Goal: Transaction & Acquisition: Download file/media

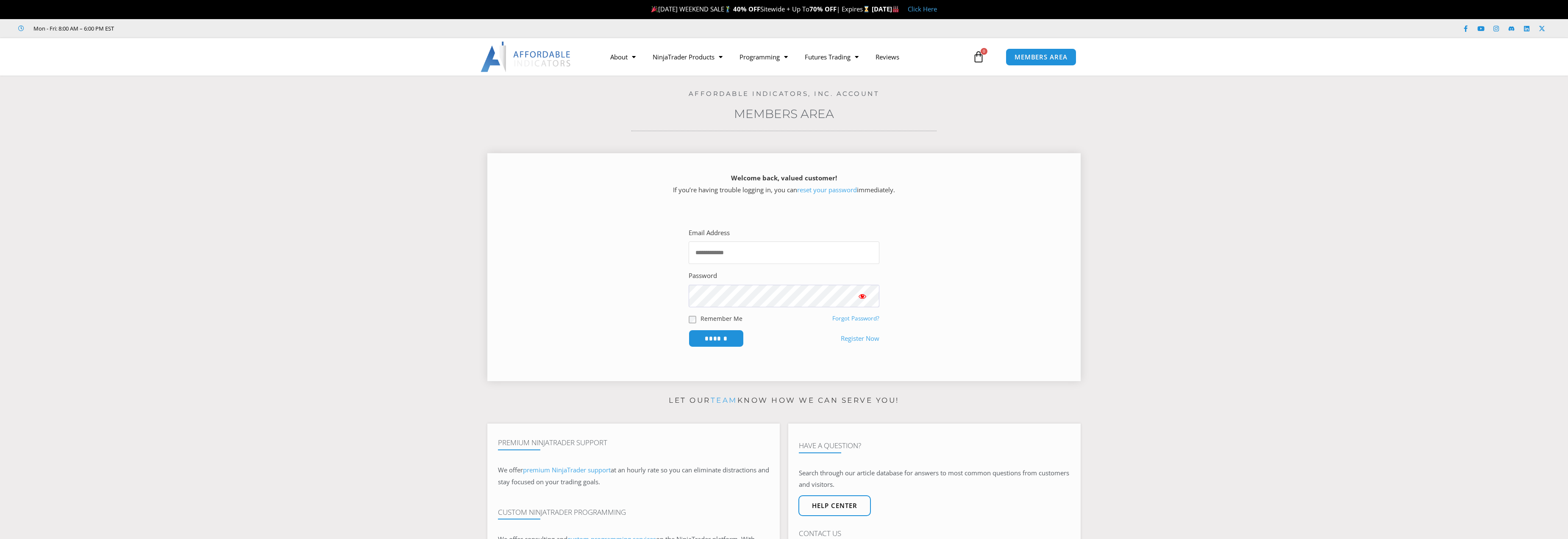
type input "**********"
click at [715, 344] on input "******" at bounding box center [717, 339] width 58 height 18
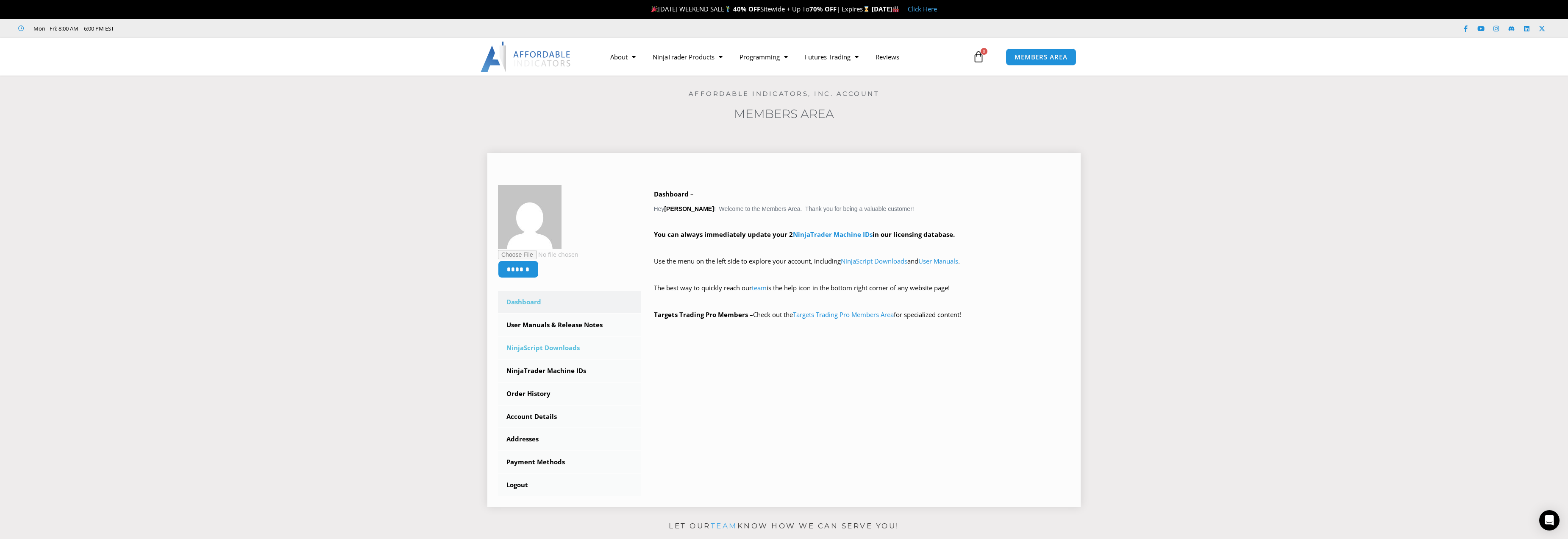
click at [539, 349] on link "NinjaScript Downloads" at bounding box center [569, 348] width 143 height 22
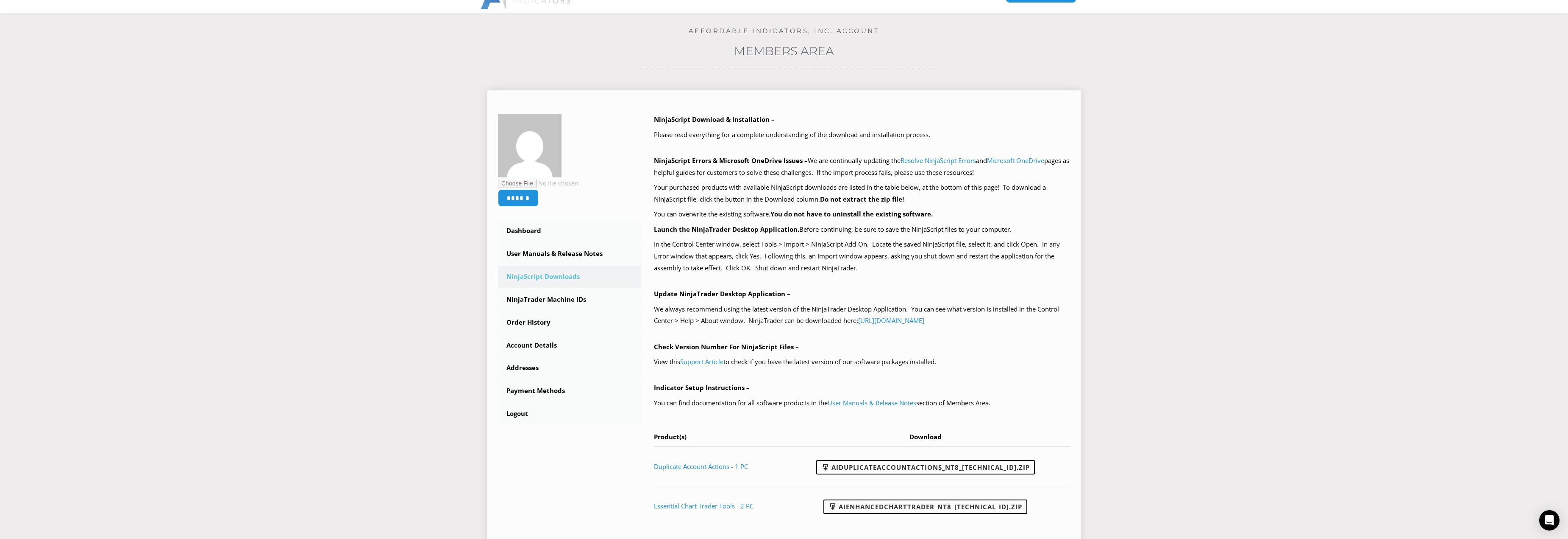
scroll to position [212, 0]
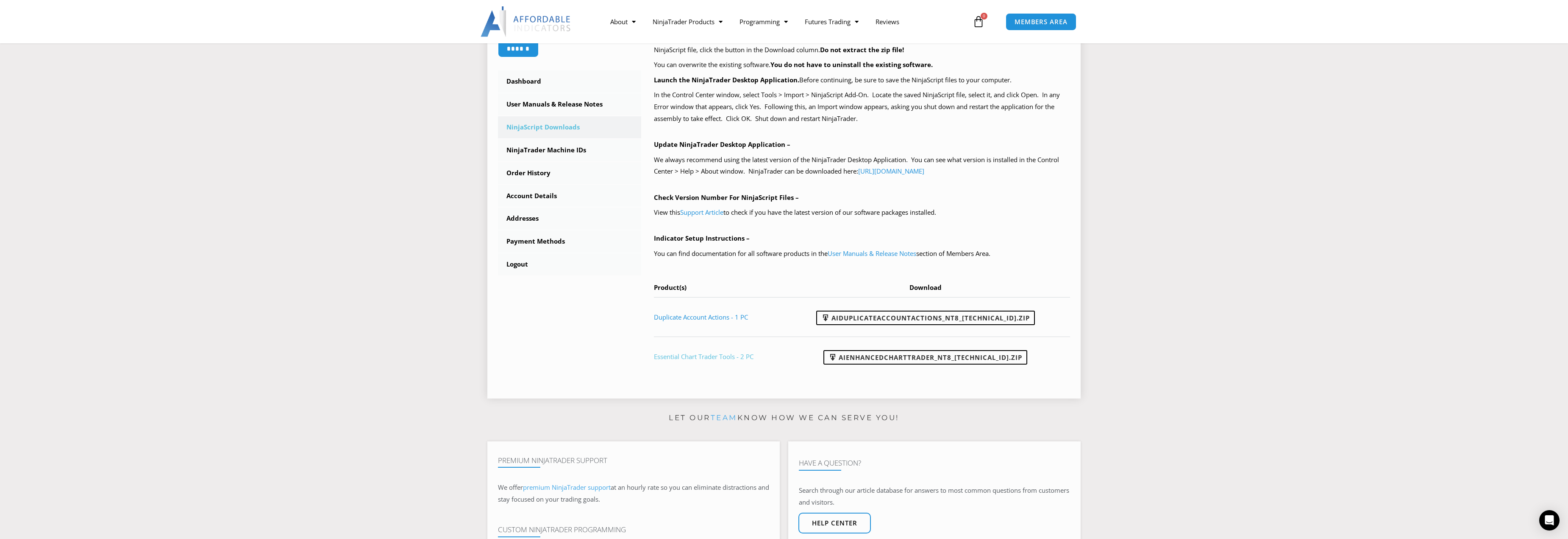
click at [686, 356] on link "Essential Chart Trader Tools - 2 PC" at bounding box center [704, 356] width 99 height 9
click at [1548, 523] on icon "Open Intercom Messenger" at bounding box center [1549, 520] width 10 height 11
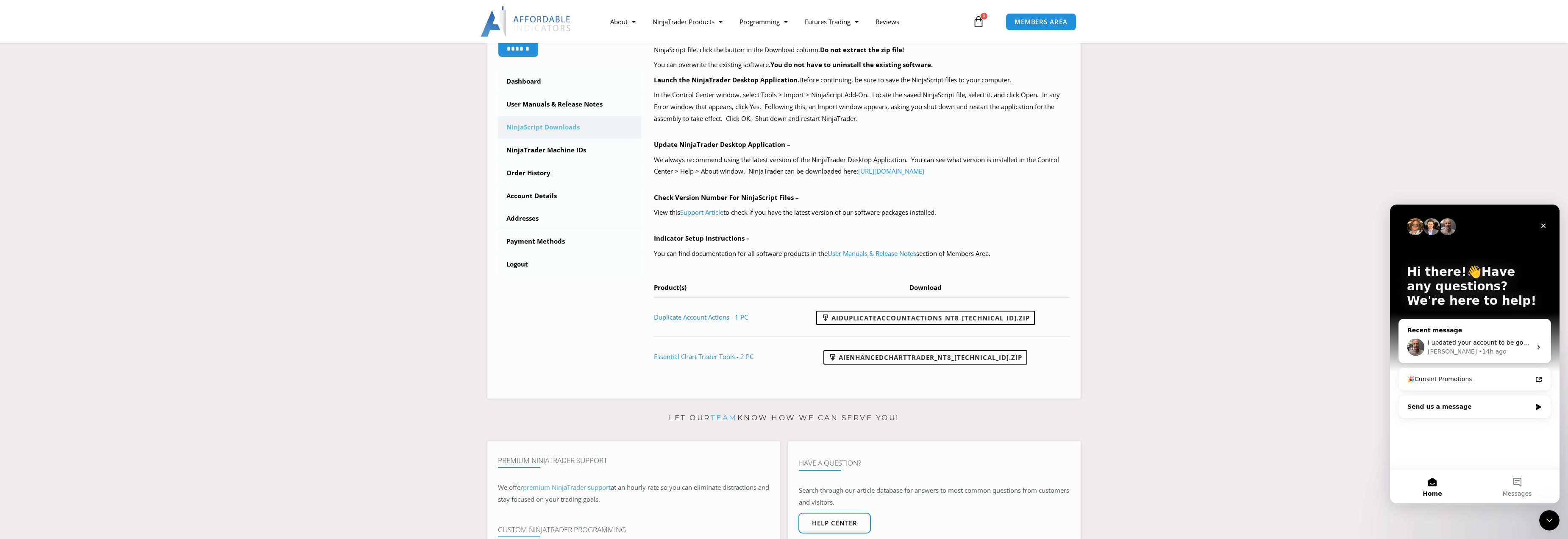
click at [1506, 348] on div "Joel • 14h ago" at bounding box center [1480, 352] width 104 height 9
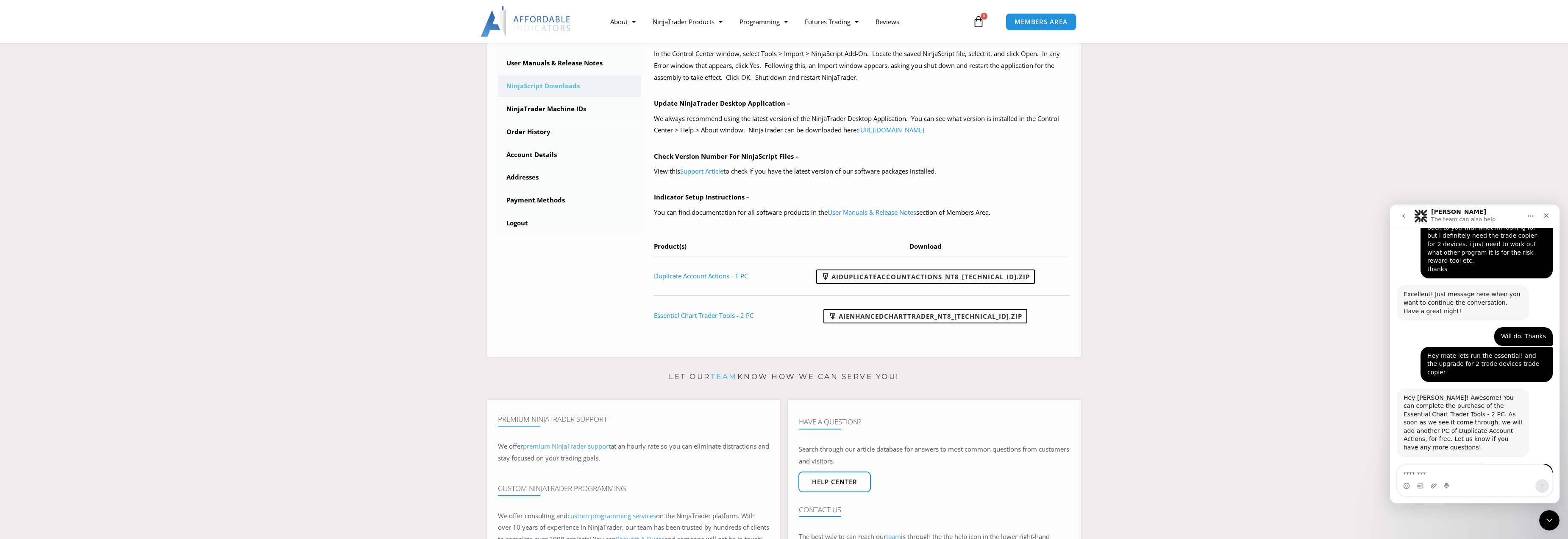
scroll to position [255, 0]
click at [540, 109] on link "NinjaTrader Machine IDs" at bounding box center [569, 108] width 143 height 22
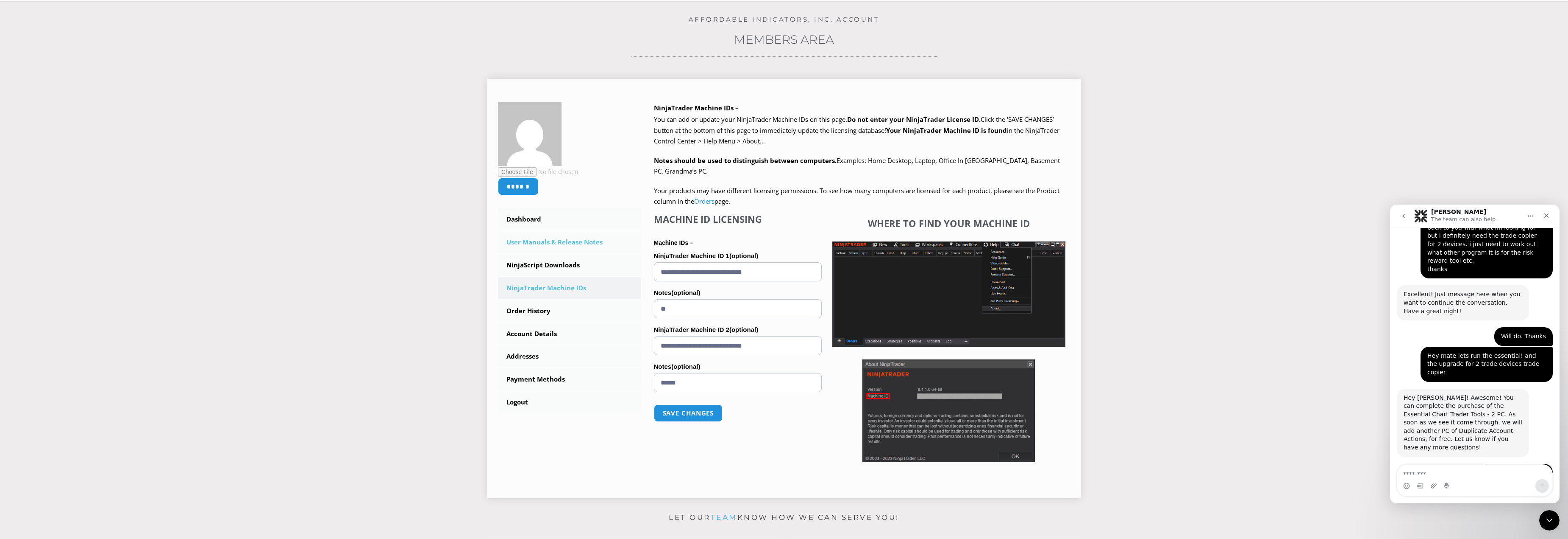
scroll to position [85, 0]
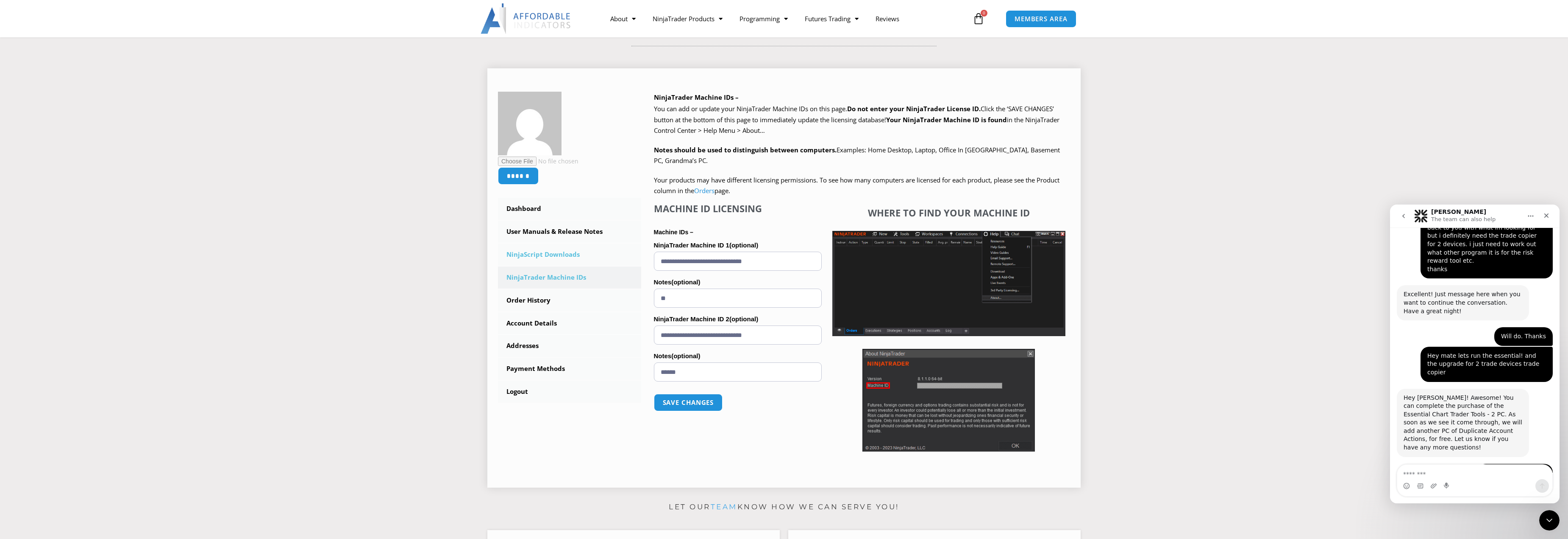
click at [535, 255] on link "NinjaScript Downloads" at bounding box center [569, 255] width 143 height 22
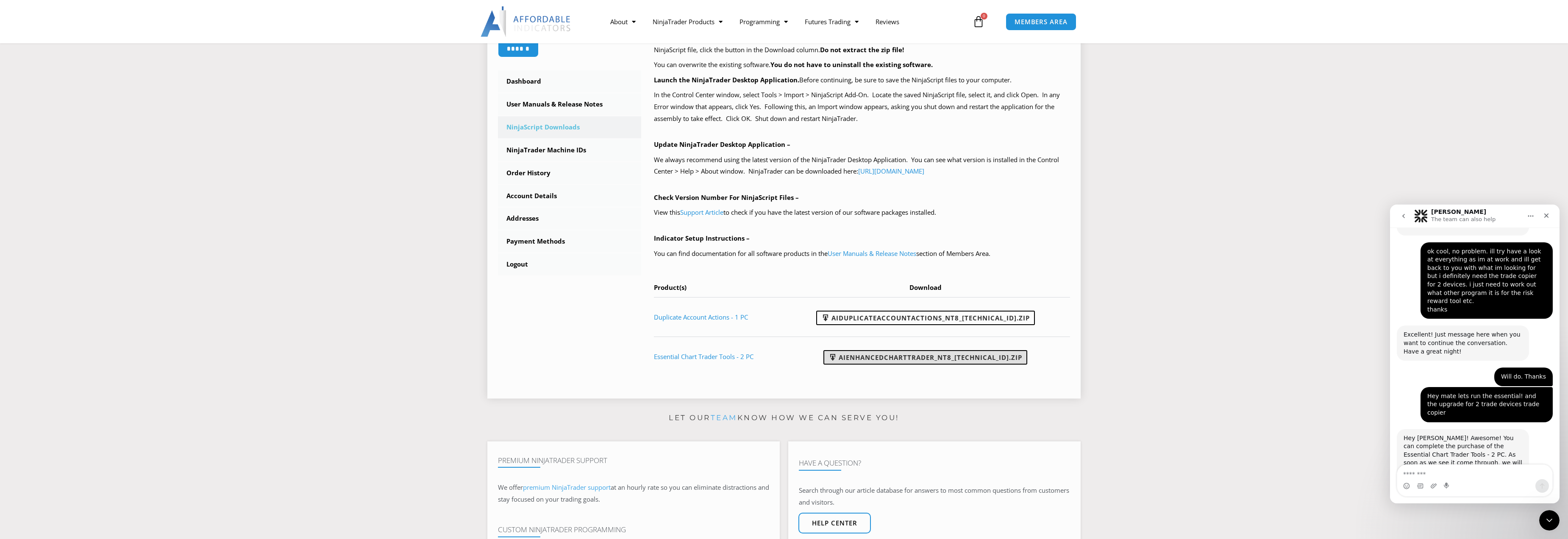
scroll to position [1340, 0]
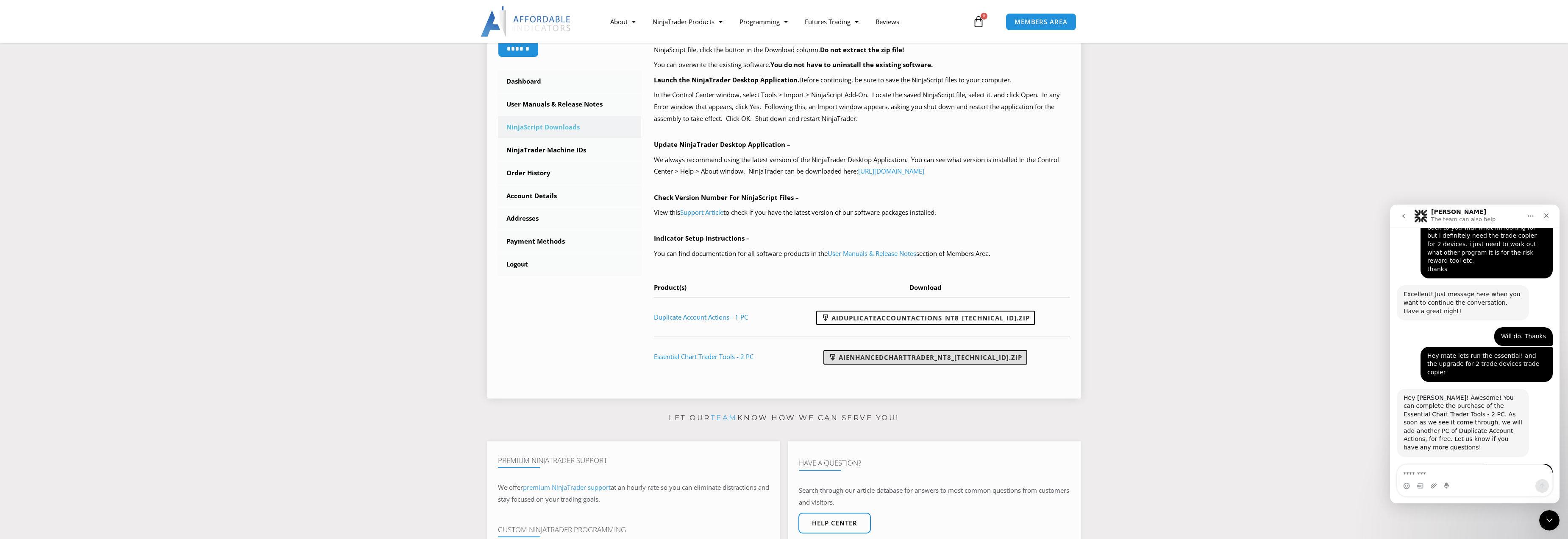
click at [915, 360] on link "AIEnhancedChartTrader_NT8_[TECHNICAL_ID].zip" at bounding box center [925, 357] width 204 height 14
